Goal: Navigation & Orientation: Find specific page/section

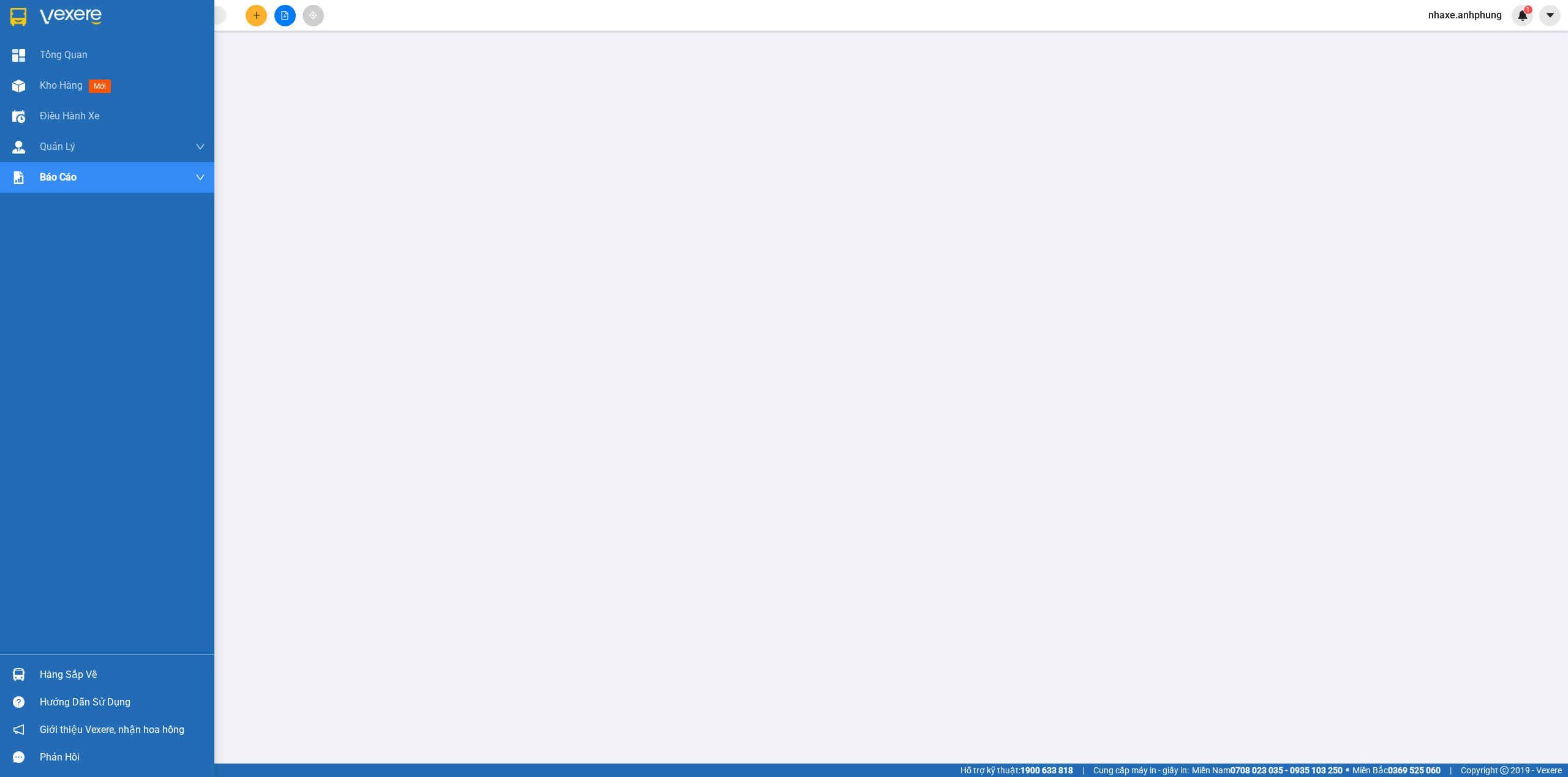
click at [60, 6] on div at bounding box center [107, 20] width 214 height 40
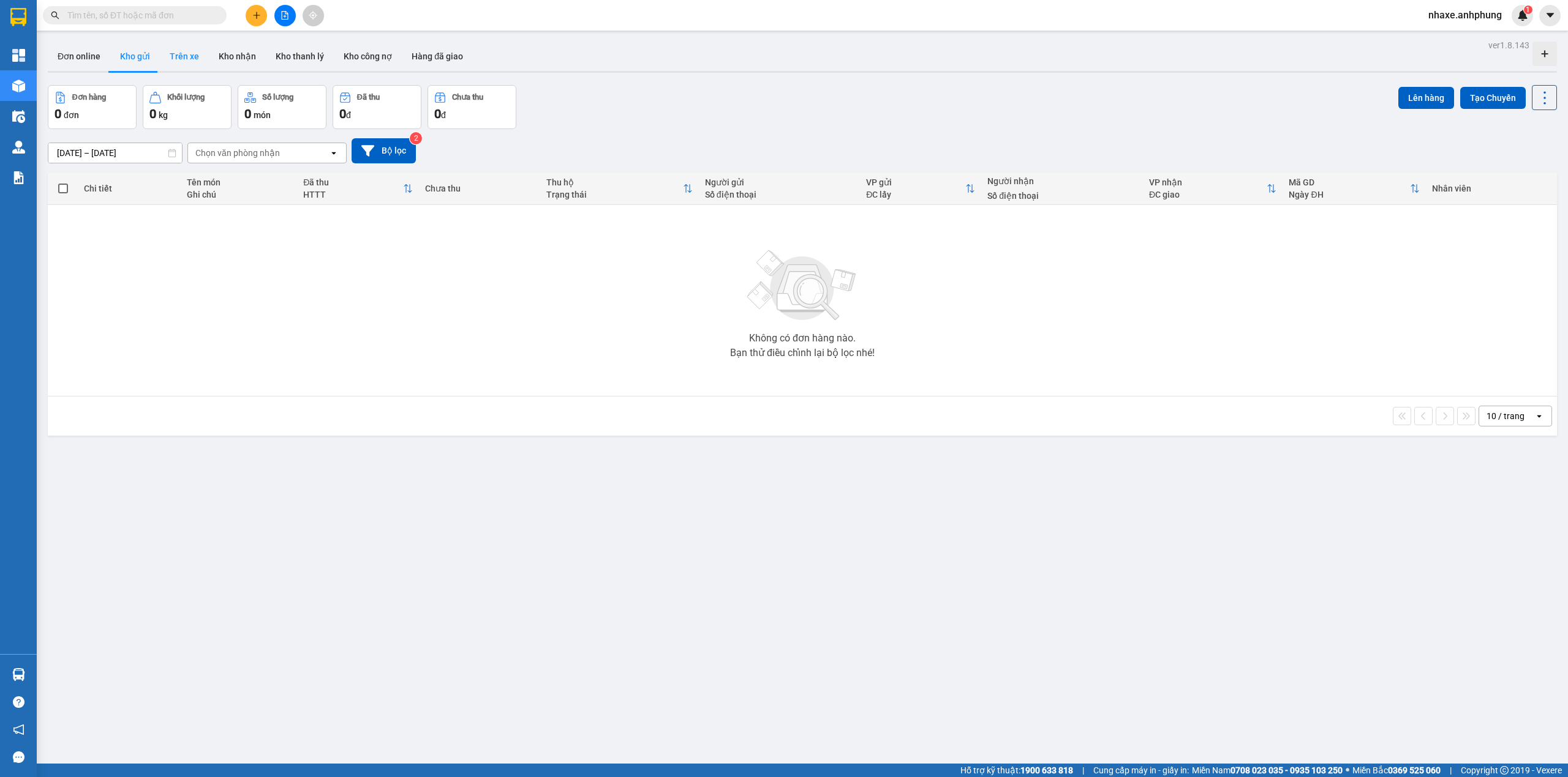
click at [199, 58] on button "Trên xe" at bounding box center [184, 56] width 49 height 30
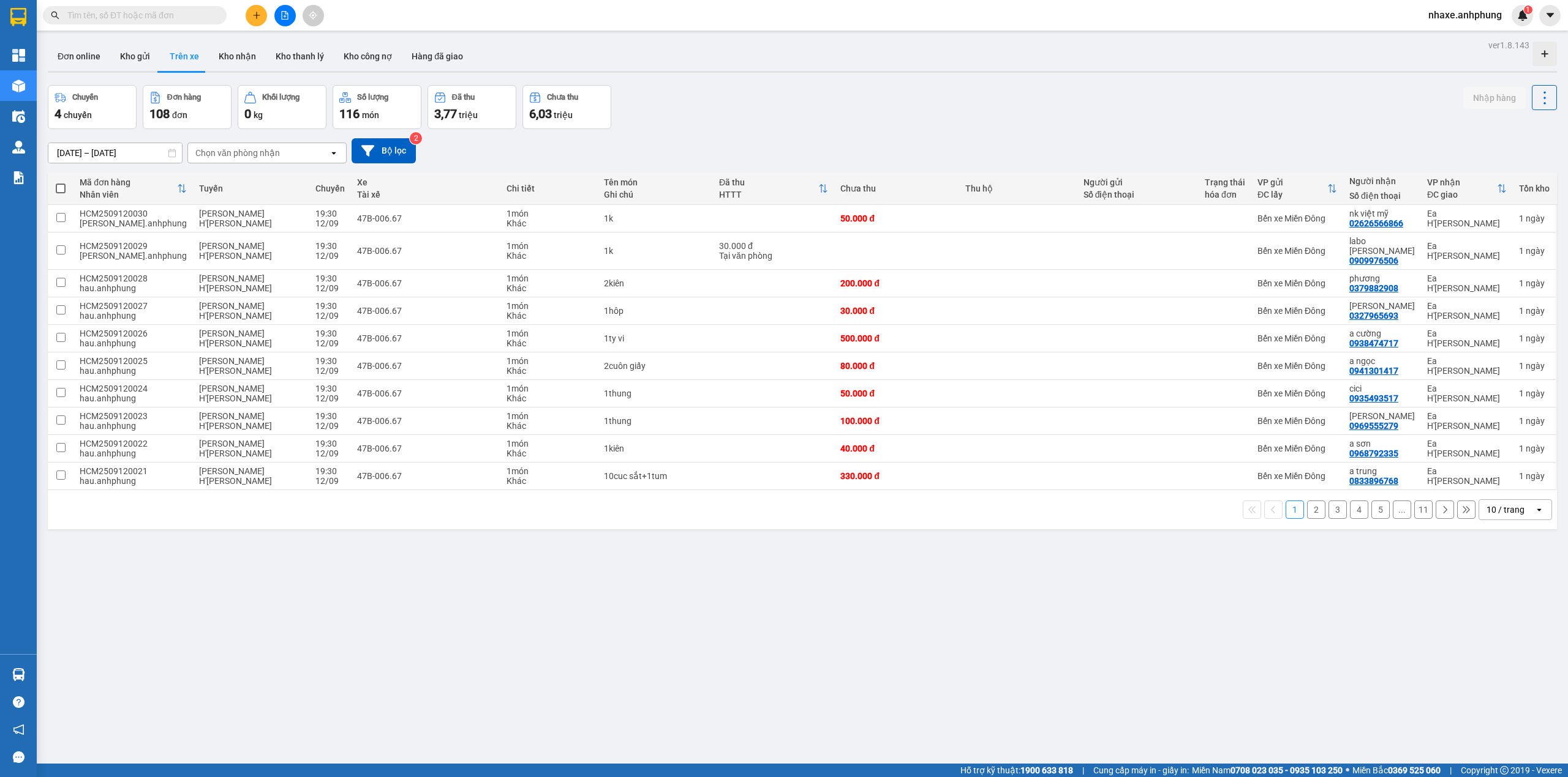
click at [1509, 505] on div "10 / trang" at bounding box center [1505, 510] width 38 height 12
click at [1489, 641] on span "100 / trang" at bounding box center [1498, 639] width 44 height 12
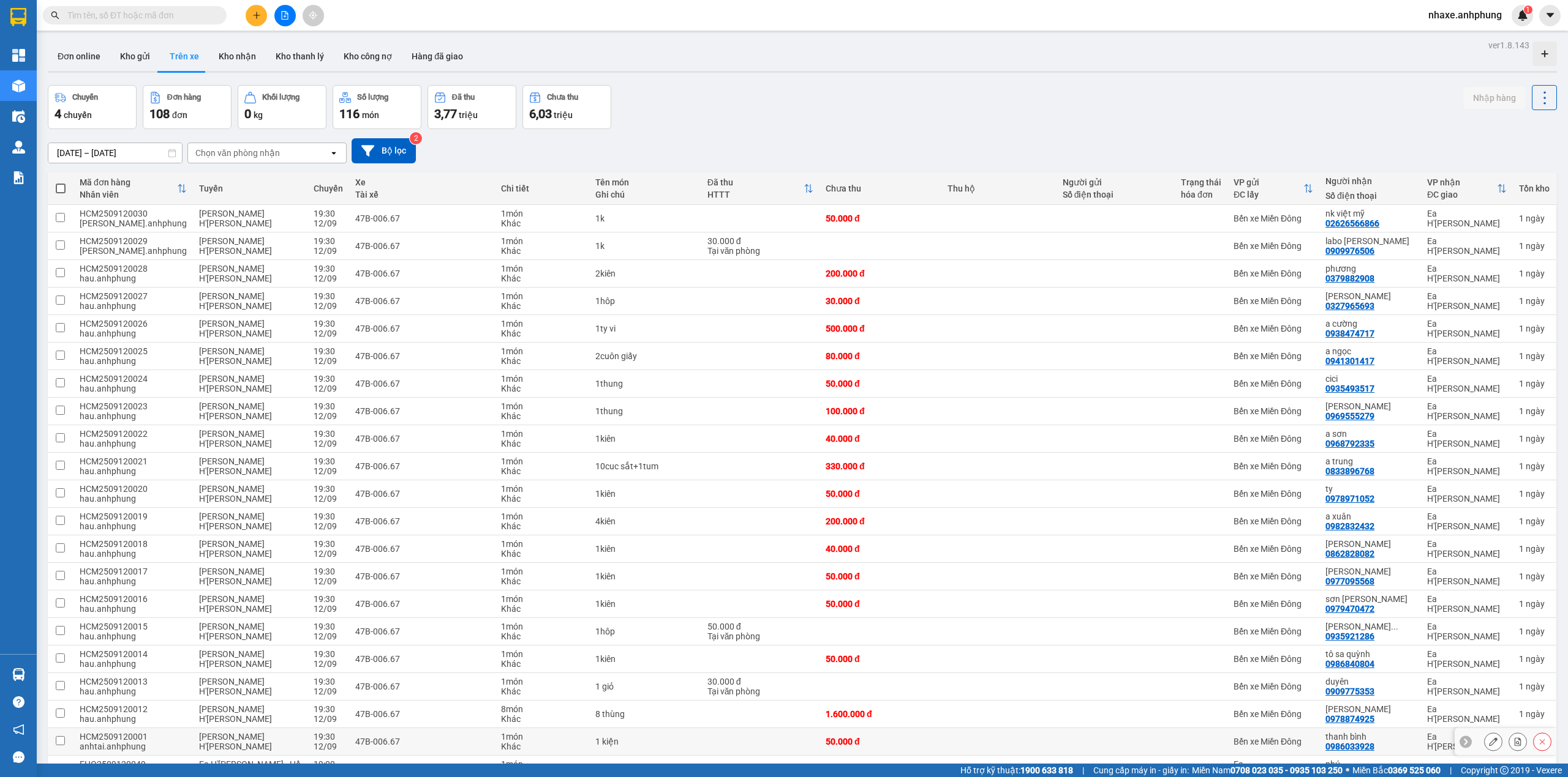
scroll to position [82, 0]
